Goal: Transaction & Acquisition: Book appointment/travel/reservation

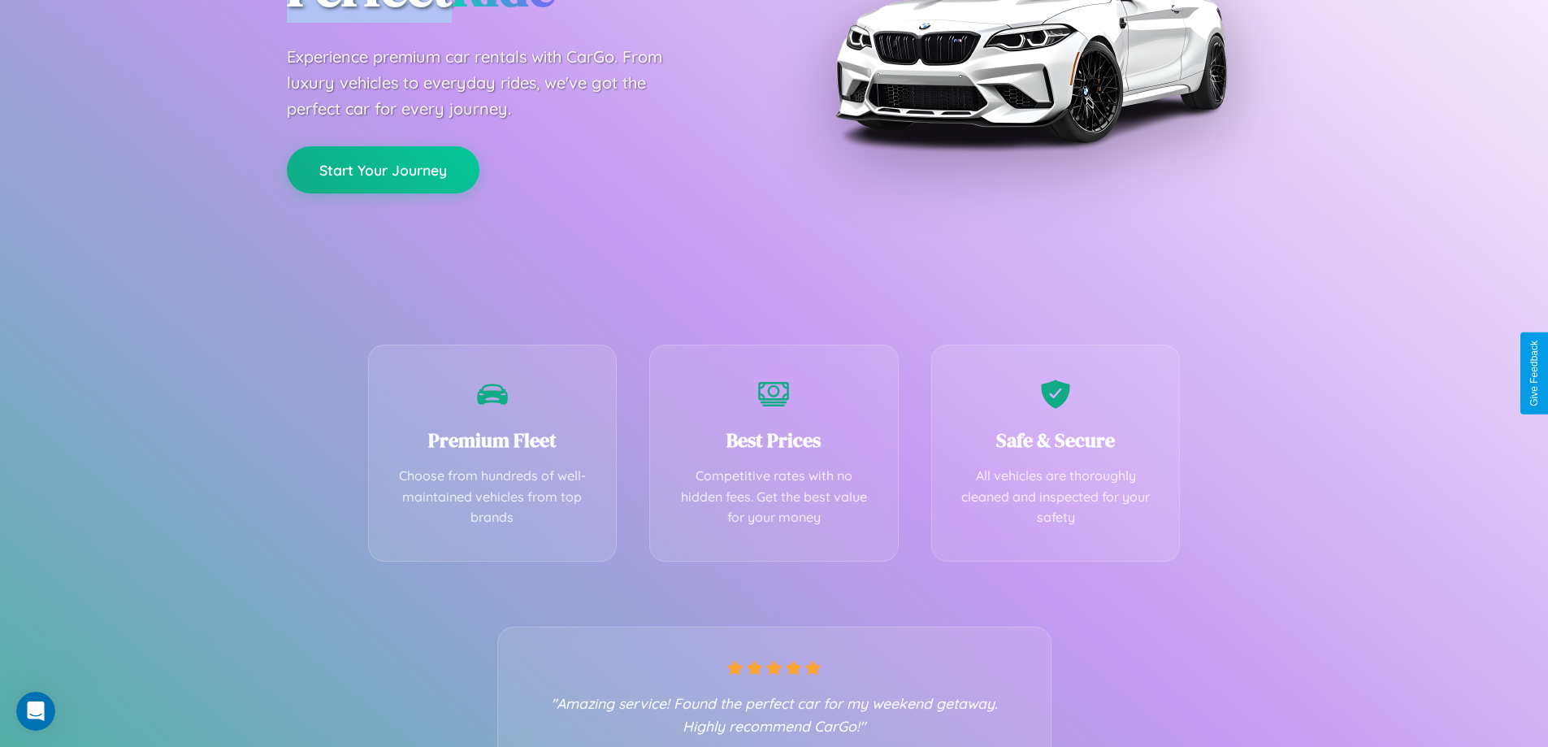
scroll to position [320, 0]
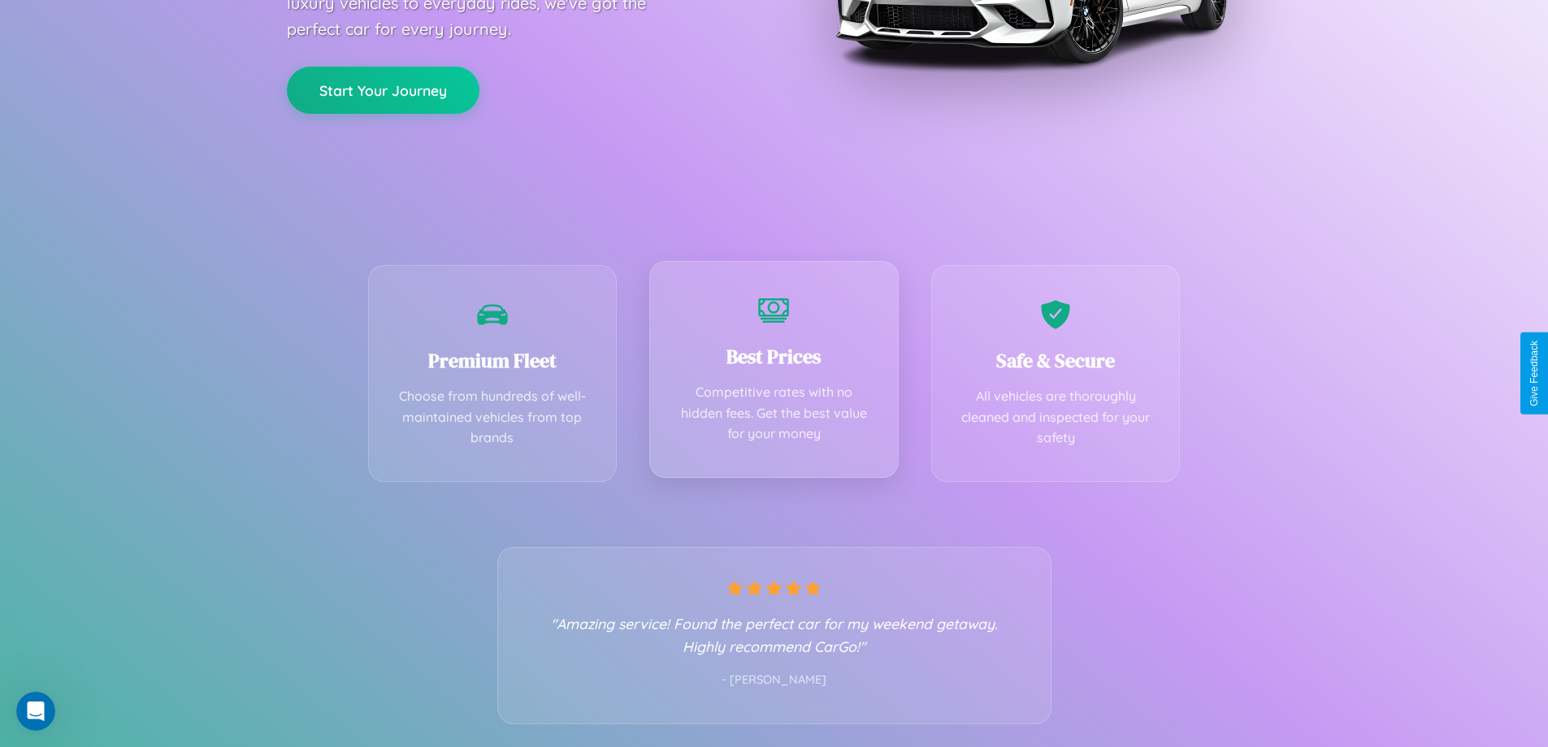
click at [774, 373] on div "Best Prices Competitive rates with no hidden fees. Get the best value for your …" at bounding box center [773, 369] width 249 height 217
click at [383, 89] on button "Start Your Journey" at bounding box center [383, 88] width 193 height 47
click at [383, 88] on button "Start Your Journey" at bounding box center [383, 88] width 193 height 47
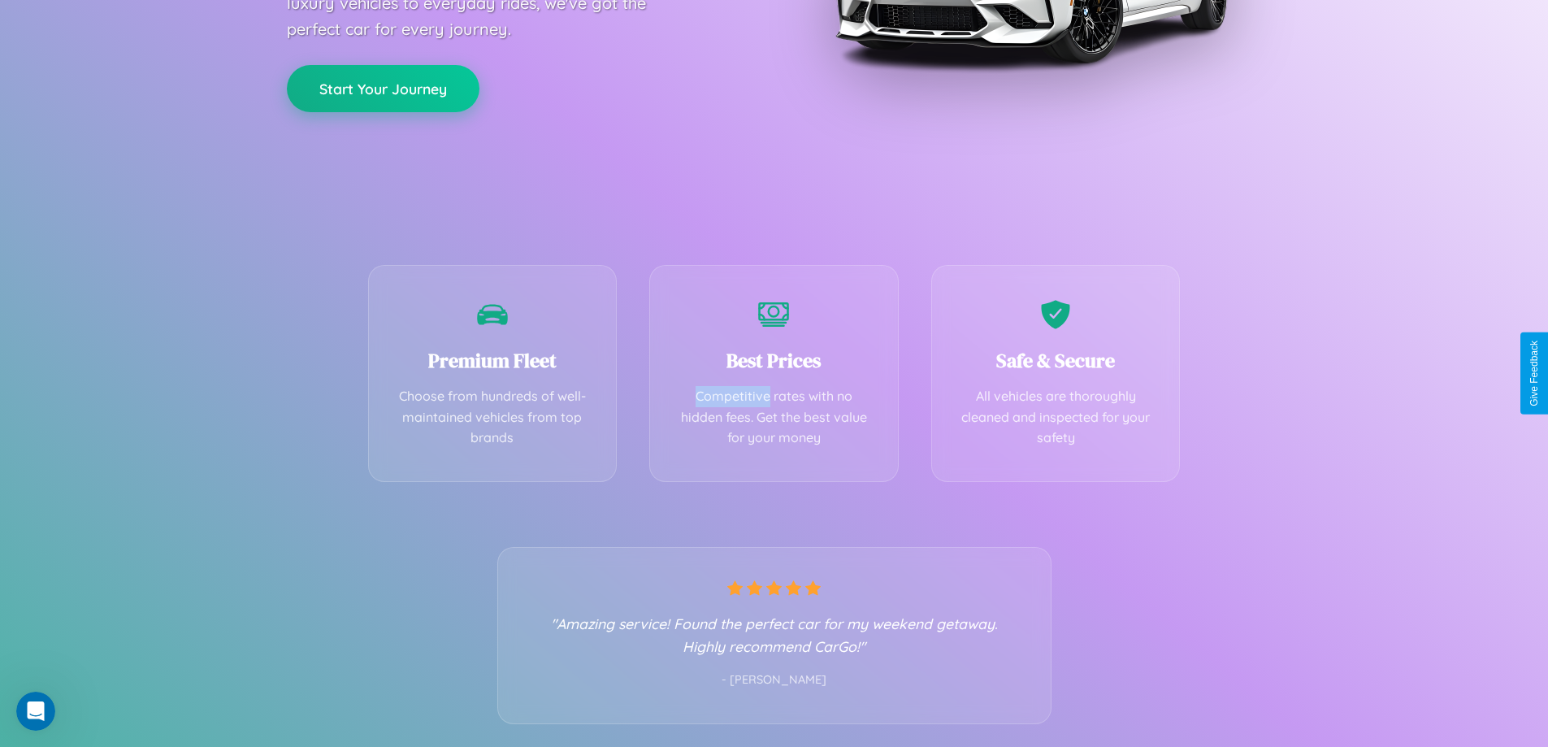
click at [383, 88] on button "Start Your Journey" at bounding box center [383, 88] width 193 height 47
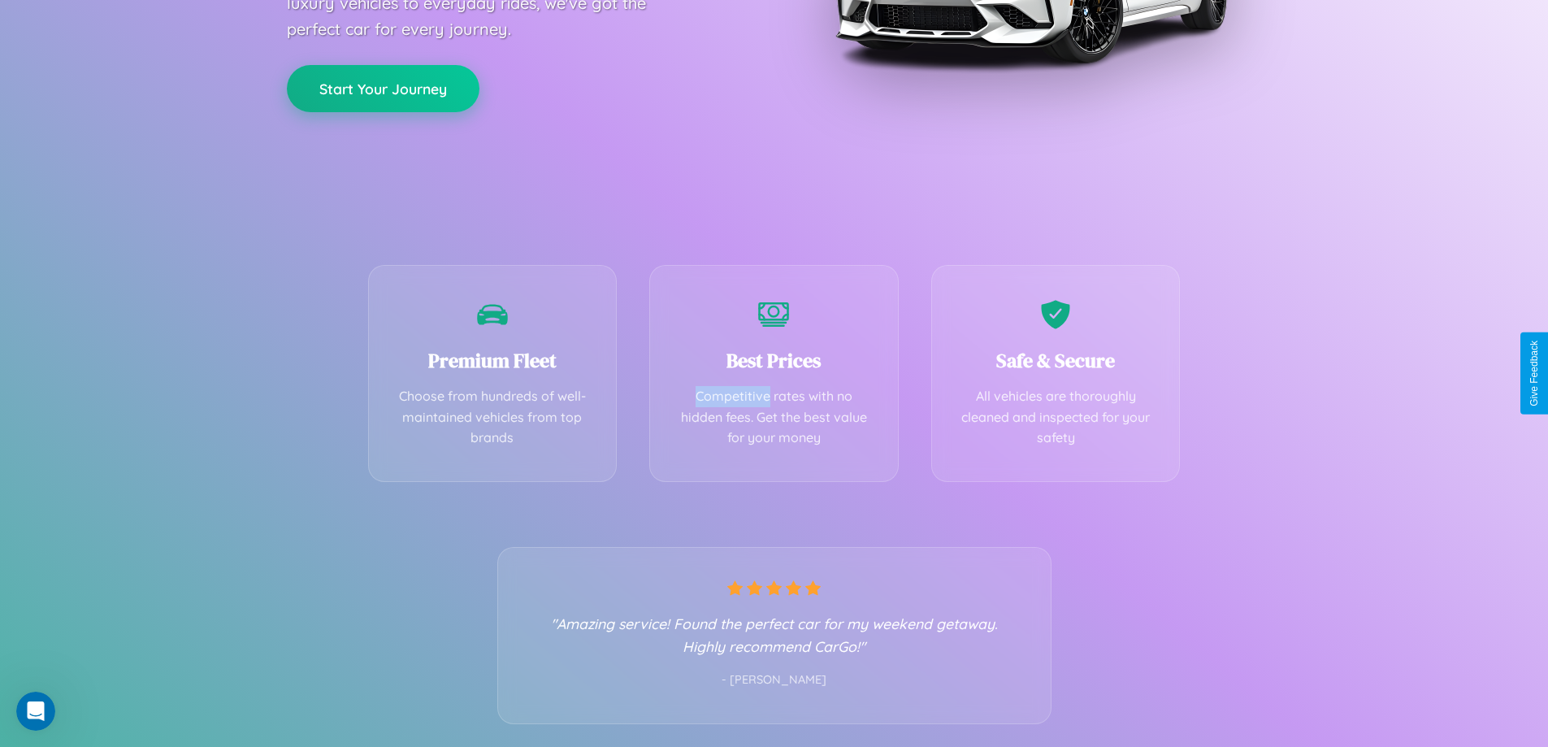
click at [383, 88] on button "Start Your Journey" at bounding box center [383, 88] width 193 height 47
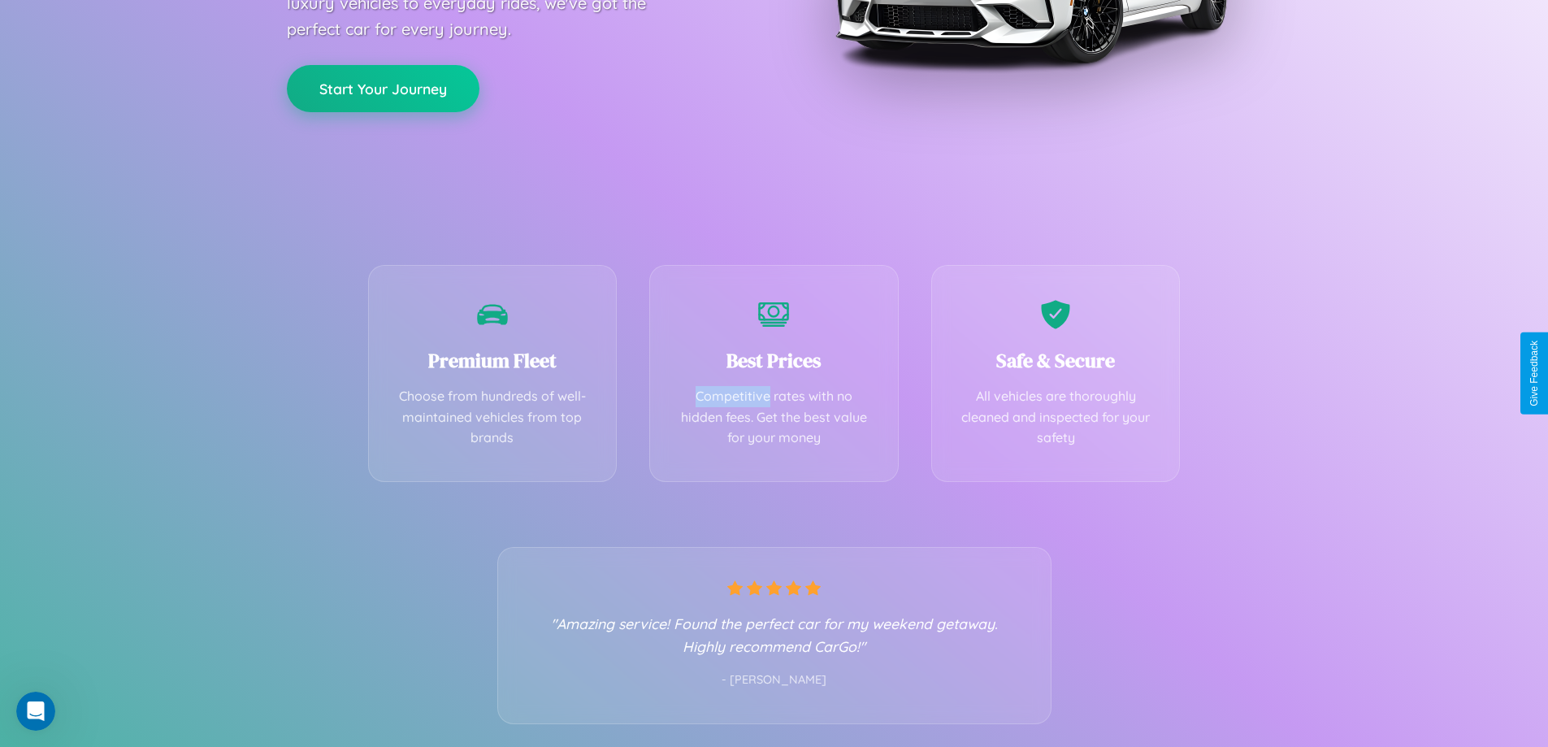
click at [383, 88] on button "Start Your Journey" at bounding box center [383, 88] width 193 height 47
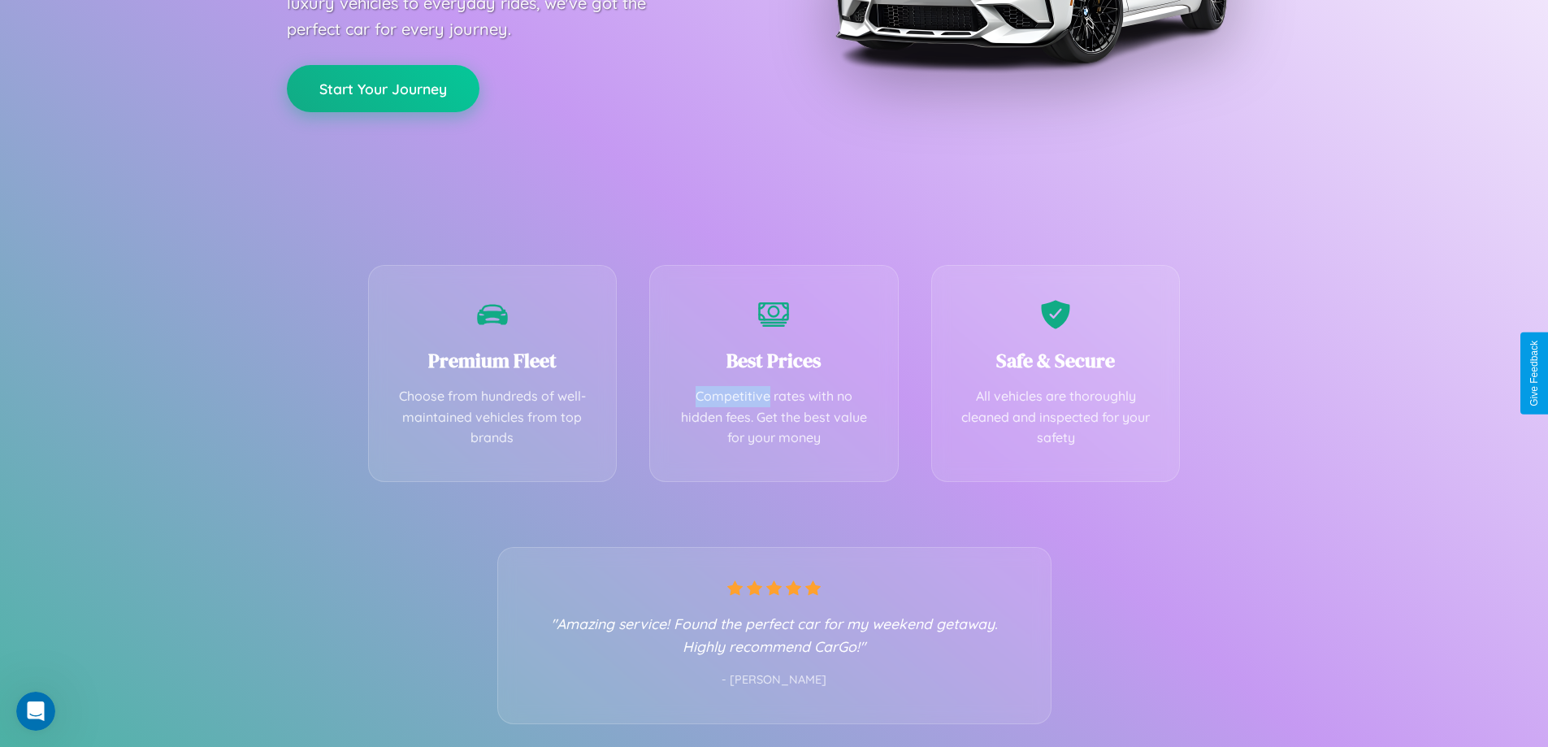
click at [383, 88] on button "Start Your Journey" at bounding box center [383, 88] width 193 height 47
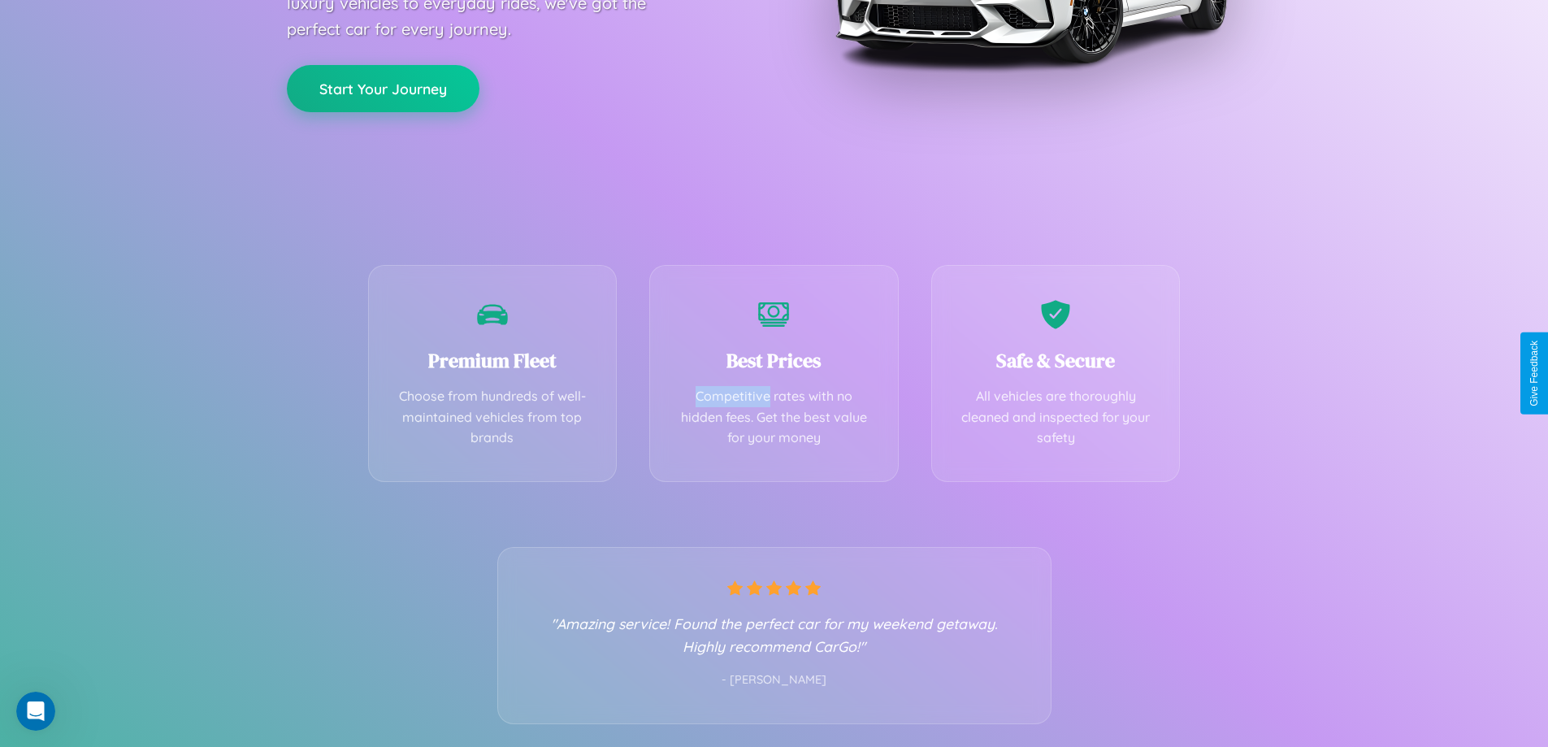
click at [383, 88] on button "Start Your Journey" at bounding box center [383, 88] width 193 height 47
